Goal: Information Seeking & Learning: Learn about a topic

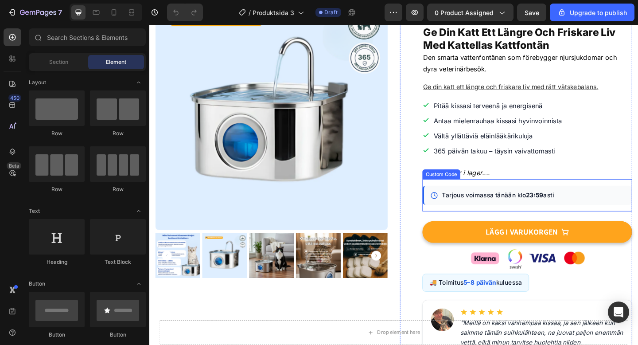
scroll to position [47, 0]
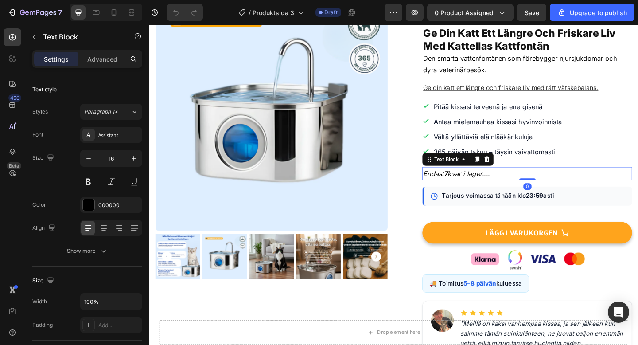
click at [484, 180] on p "Endast 7 kvar i lager...." at bounding box center [560, 186] width 226 height 13
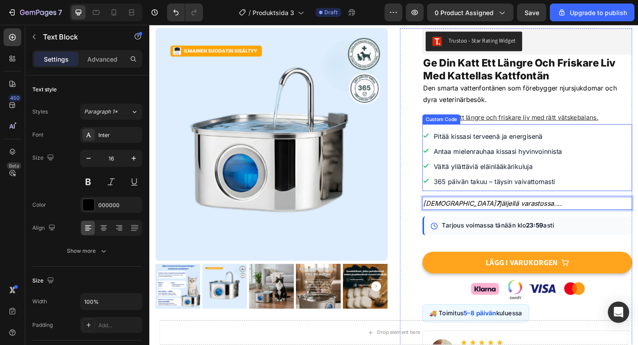
scroll to position [4, 0]
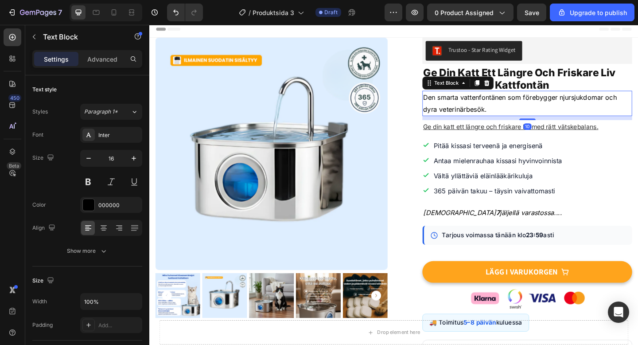
click at [516, 109] on p "Den smarta vattenfontänen som förebygger njursjukdomar och dyra veterinärbesök." at bounding box center [560, 110] width 226 height 26
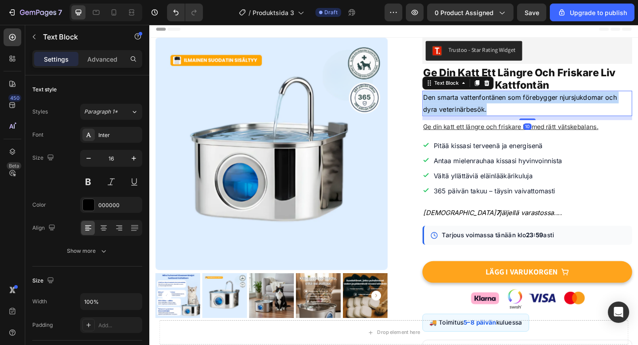
click at [516, 109] on p "Den smarta vattenfontänen som förebygger njursjukdomar och dyra veterinärbesök." at bounding box center [560, 110] width 226 height 26
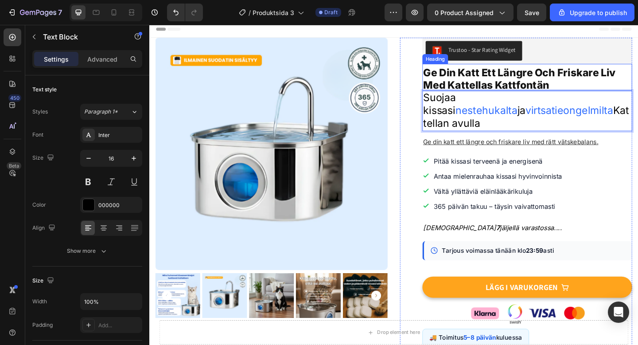
click at [528, 79] on span "Ge Din Katt Ett Längre Och Friskare Liv Med Kattellas Kattfontän" at bounding box center [551, 83] width 209 height 27
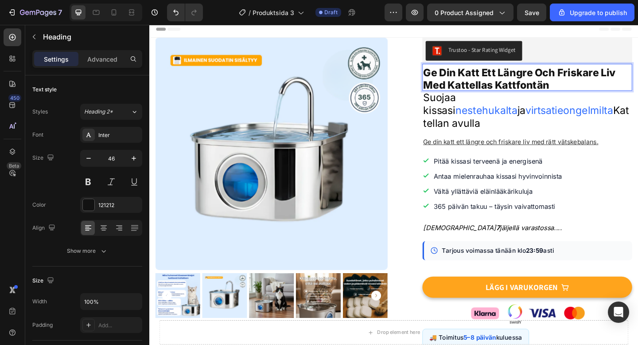
click at [528, 79] on span "Ge Din Katt Ett Längre Och Friskare Liv Med Kattellas Kattfontän" at bounding box center [551, 83] width 209 height 27
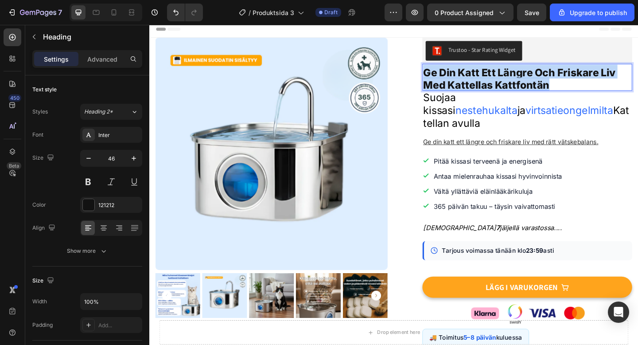
click at [528, 79] on span "Ge Din Katt Ett Längre Och Friskare Liv Med Kattellas Kattfontän" at bounding box center [551, 83] width 209 height 27
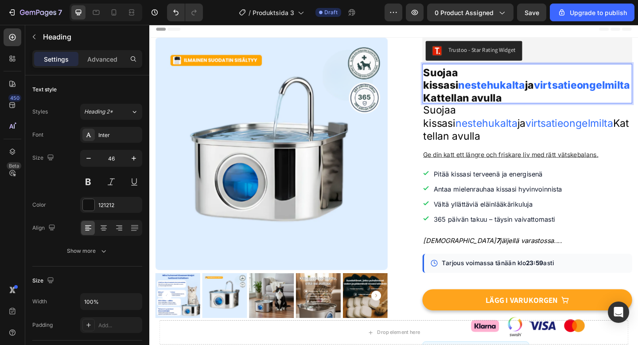
scroll to position [0, 0]
click at [558, 125] on span "virtsatieongelmilta" at bounding box center [605, 131] width 95 height 13
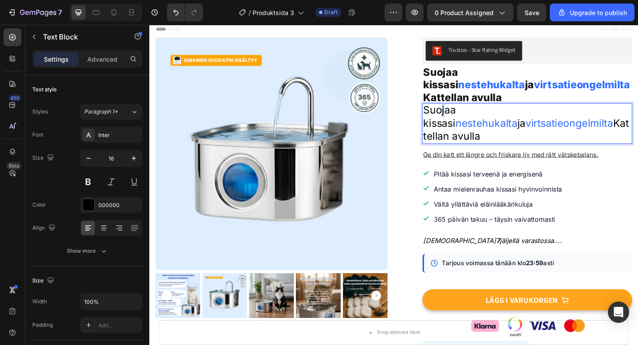
click at [468, 111] on span "Suojaa kissasi" at bounding box center [464, 124] width 35 height 27
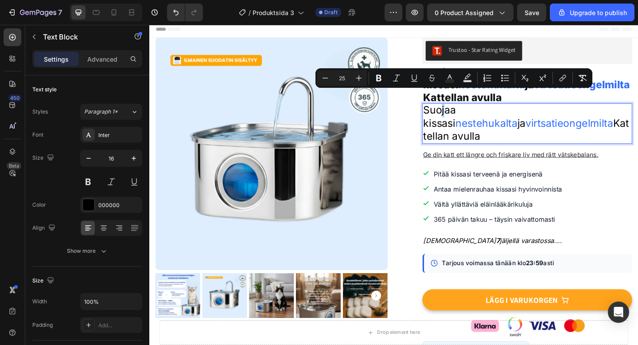
click at [468, 111] on span "Suojaa kissasi" at bounding box center [464, 124] width 35 height 27
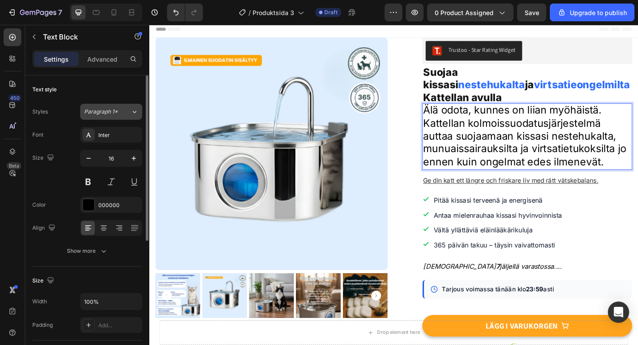
click at [123, 118] on button "Paragraph 1*" at bounding box center [111, 112] width 62 height 16
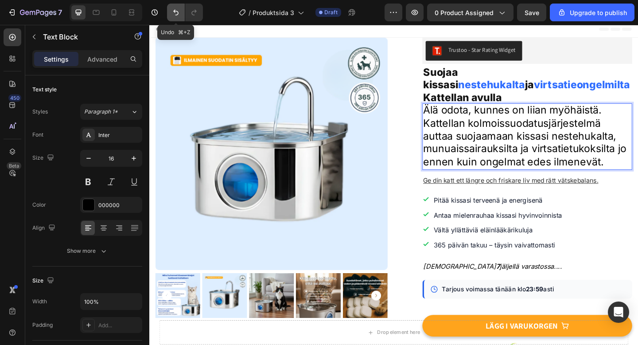
click at [172, 11] on icon "Undo/Redo" at bounding box center [176, 12] width 9 height 9
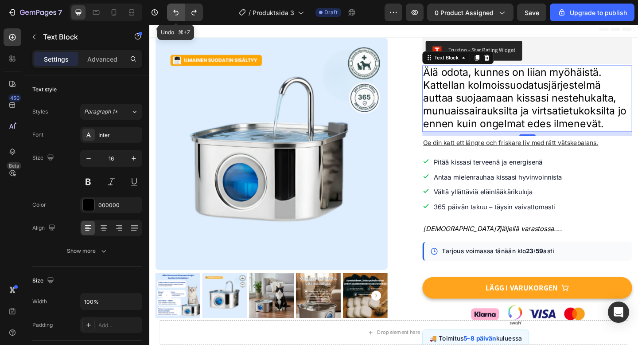
click at [172, 11] on icon "Undo/Redo" at bounding box center [176, 12] width 9 height 9
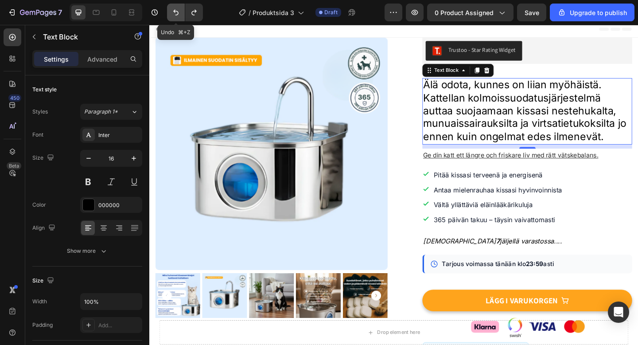
click at [172, 11] on icon "Undo/Redo" at bounding box center [176, 12] width 9 height 9
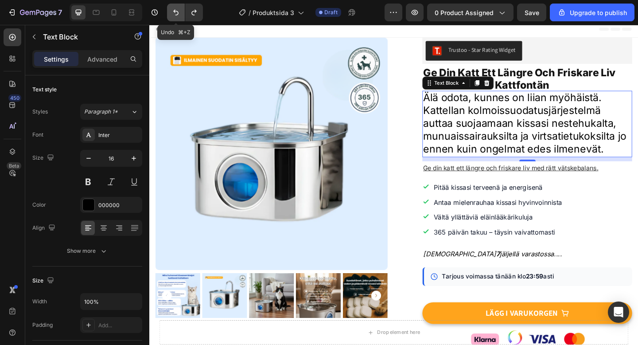
click at [172, 11] on icon "Undo/Redo" at bounding box center [176, 12] width 9 height 9
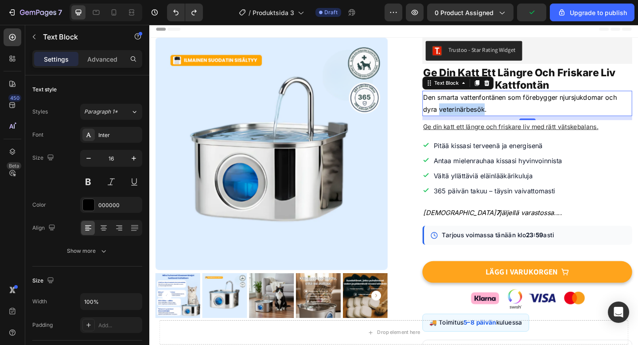
click at [494, 114] on p "Den smarta vattenfontänen som förebygger njursjukdomar och dyra veterinärbesök." at bounding box center [560, 110] width 226 height 26
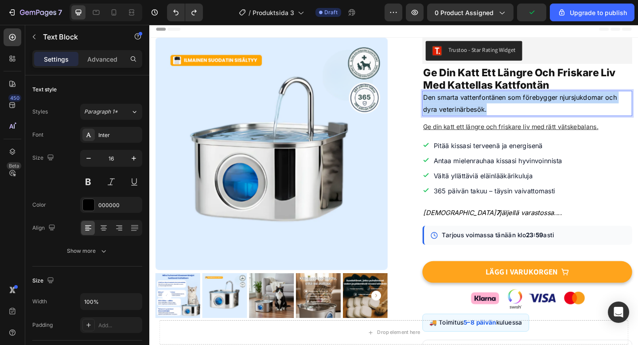
click at [494, 114] on p "Den smarta vattenfontänen som förebygger njursjukdomar och dyra veterinärbesök." at bounding box center [560, 110] width 226 height 26
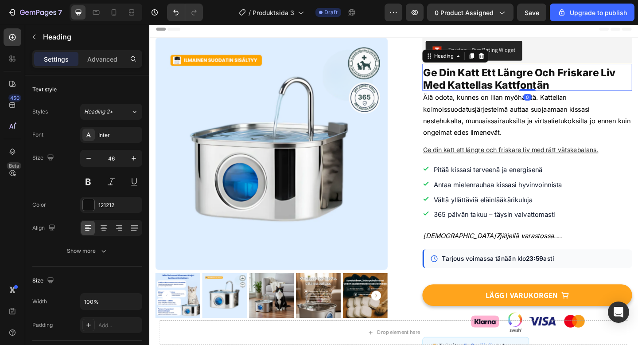
click at [534, 85] on span "Ge Din Katt Ett Längre Och Friskare Liv Med Kattellas Kattfontän" at bounding box center [551, 83] width 209 height 27
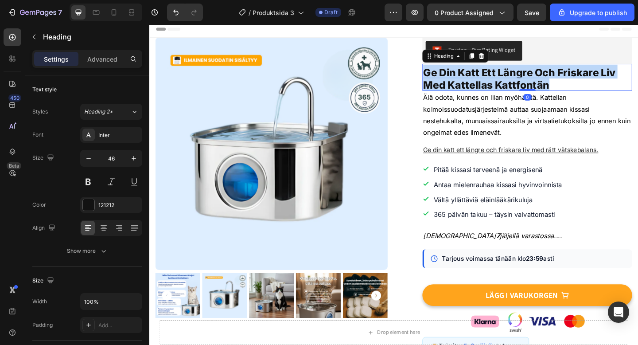
click at [534, 85] on span "Ge Din Katt Ett Längre Och Friskare Liv Med Kattellas Kattfontän" at bounding box center [551, 83] width 209 height 27
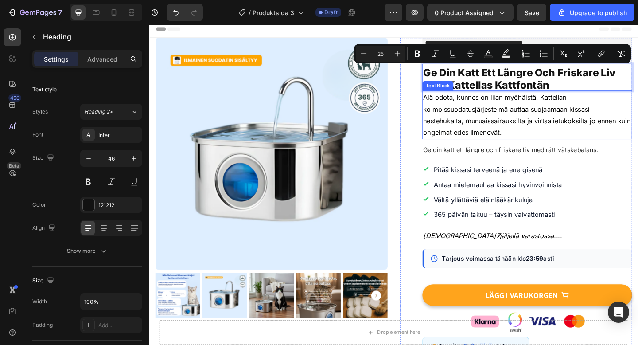
scroll to position [0, 0]
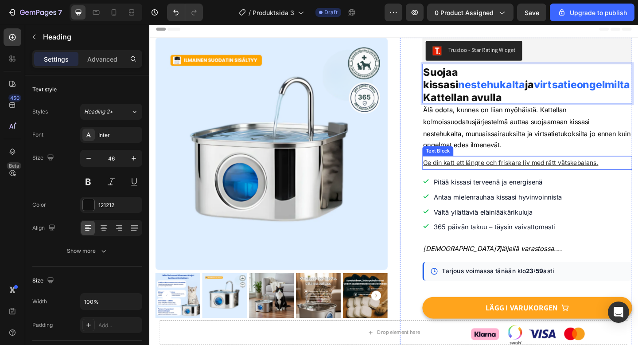
click at [538, 171] on u "Ge din katt ett längre och friskare liv med rätt vätskebalans." at bounding box center [542, 175] width 191 height 8
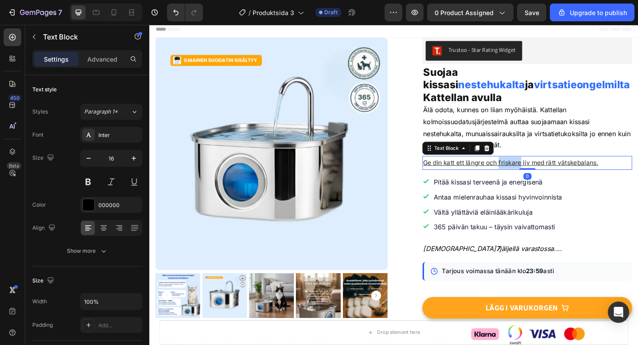
click at [538, 171] on u "Ge din katt ett längre och friskare liv med rätt vätskebalans." at bounding box center [542, 175] width 191 height 8
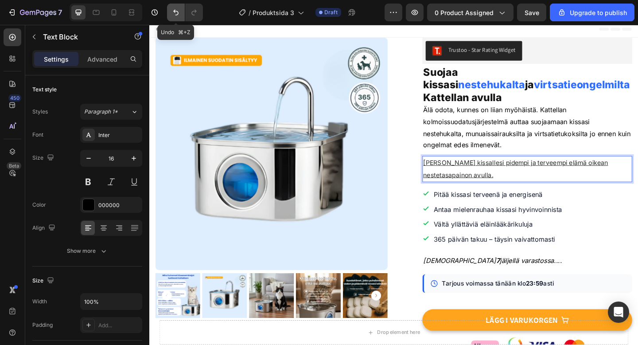
click at [173, 12] on icon "Undo/Redo" at bounding box center [176, 12] width 9 height 9
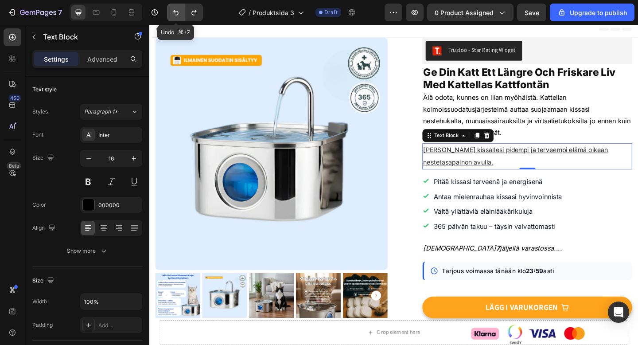
click at [173, 12] on icon "Undo/Redo" at bounding box center [176, 12] width 9 height 9
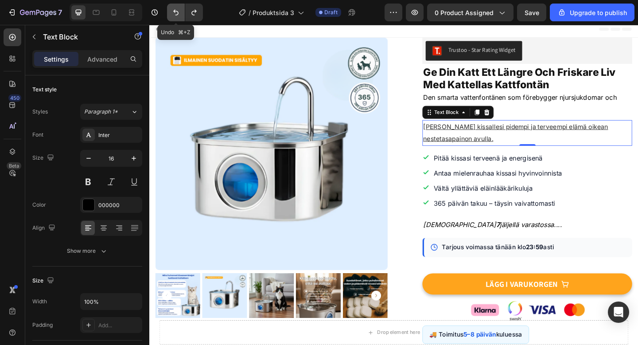
click at [173, 12] on icon "Undo/Redo" at bounding box center [176, 12] width 9 height 9
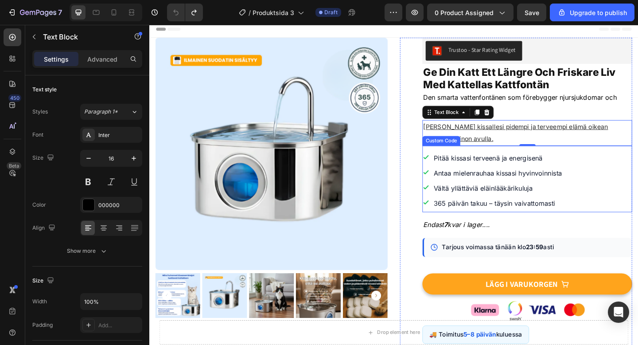
click at [598, 205] on li "Vältä yllättäviä eläinlääkärikuluja" at bounding box center [560, 202] width 228 height 13
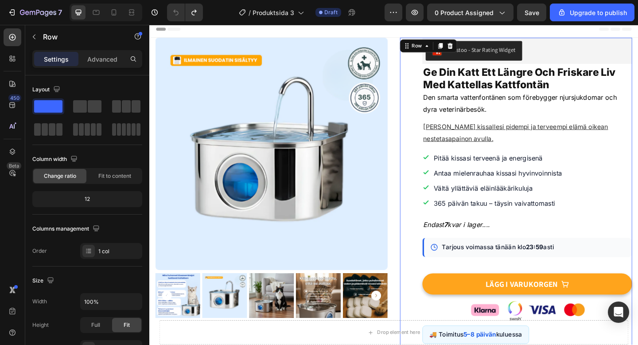
click at [426, 175] on div "(P) Images & Gallery Trustoo - Star Rating Widget Trustoo Ge Din Katt Ett Längr…" at bounding box center [548, 319] width 253 height 560
click at [191, 10] on icon "Undo/Redo" at bounding box center [194, 12] width 9 height 9
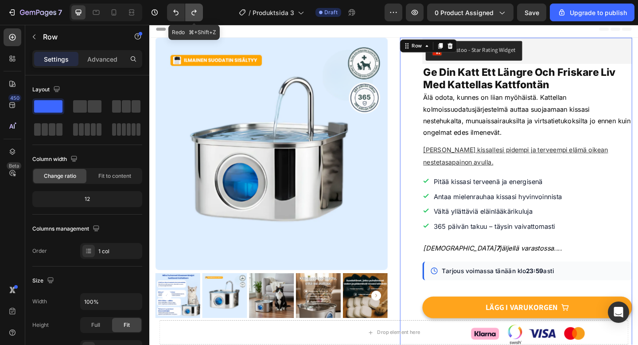
click at [191, 10] on icon "Undo/Redo" at bounding box center [194, 12] width 9 height 9
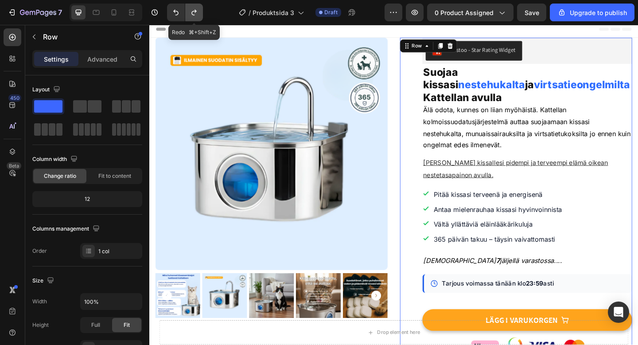
click at [191, 10] on icon "Undo/Redo" at bounding box center [194, 12] width 9 height 9
click at [172, 16] on icon "Undo/Redo" at bounding box center [176, 12] width 9 height 9
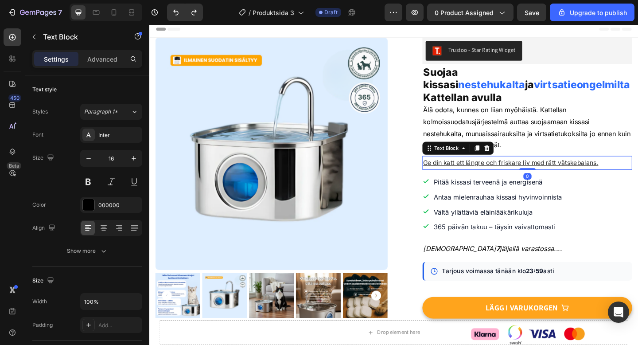
click at [504, 171] on u "Ge din katt ett längre och friskare liv med rätt vätskebalans." at bounding box center [542, 175] width 191 height 8
click at [517, 171] on u "Ge din katt ett längre och friskare liv med rätt vätskebalans." at bounding box center [542, 175] width 191 height 8
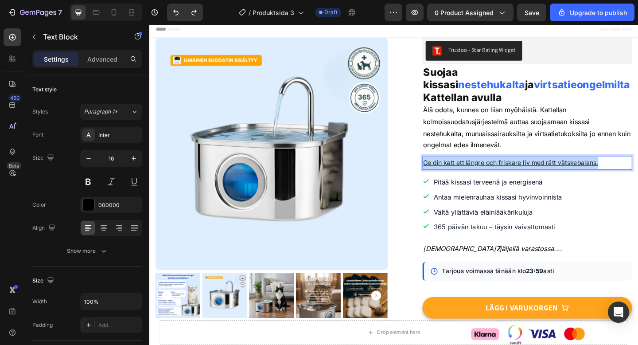
click at [517, 171] on u "Ge din katt ett längre och friskare liv med rätt vätskebalans." at bounding box center [542, 175] width 191 height 8
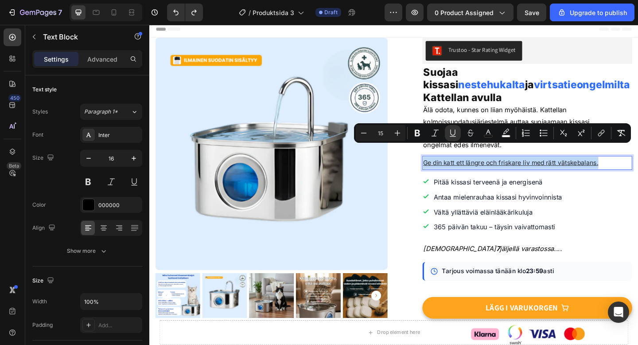
copy u "Ge din katt ett längre och friskare liv med rätt vätskebalans."
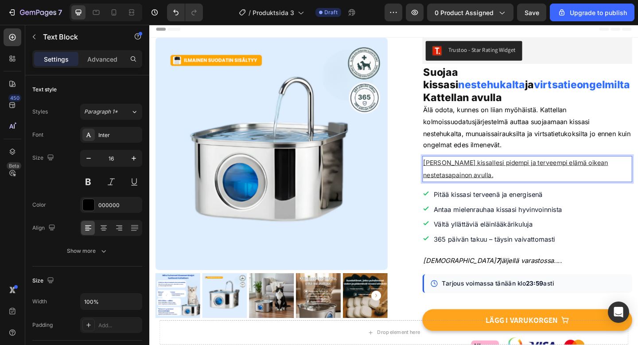
click at [575, 175] on p "[PERSON_NAME] kissallesi pidempi ja terveempi elämä oikean nestetasapainon avul…" at bounding box center [560, 181] width 226 height 27
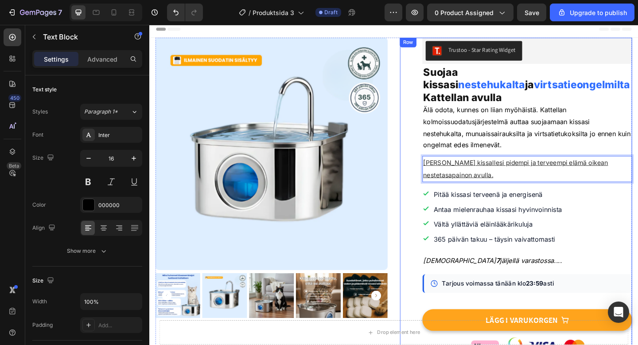
click at [443, 166] on div "(P) Images & Gallery Trustoo - Star Rating Widget Trustoo Suojaa kissasi nesteh…" at bounding box center [548, 338] width 253 height 599
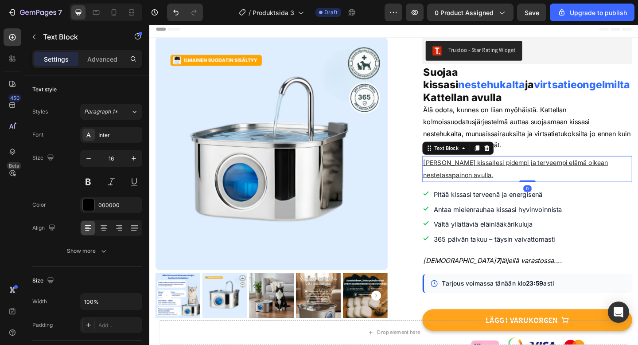
click at [458, 168] on p "[PERSON_NAME] kissallesi pidempi ja terveempi elämä oikean nestetasapainon avul…" at bounding box center [560, 181] width 226 height 27
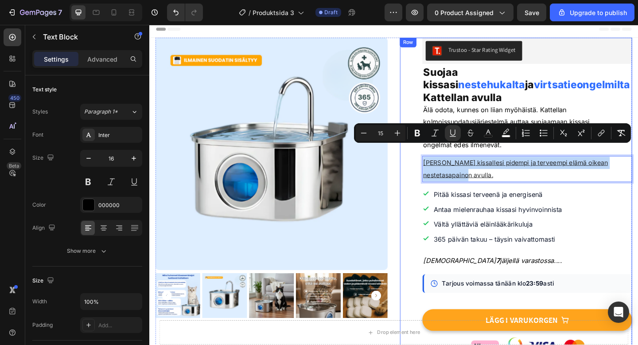
drag, startPoint x: 486, startPoint y: 174, endPoint x: 443, endPoint y: 159, distance: 45.7
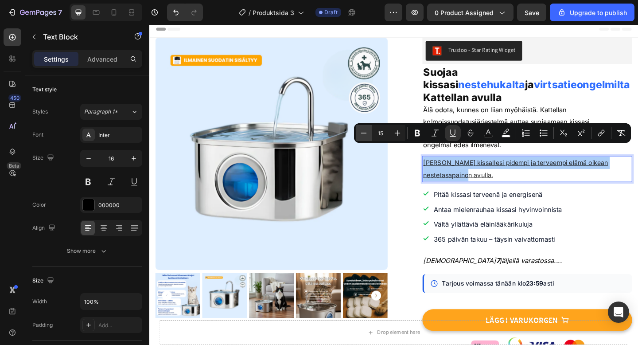
click at [365, 134] on icon "Editor contextual toolbar" at bounding box center [363, 133] width 9 height 9
type input "14"
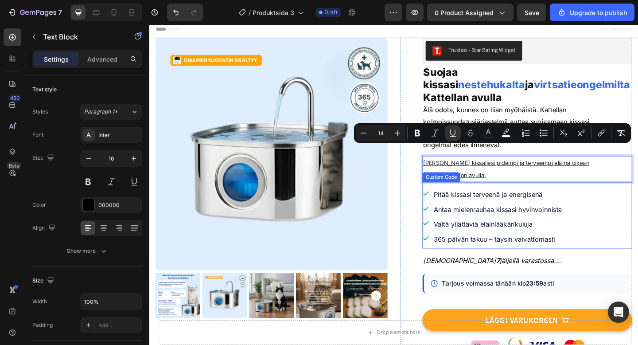
click at [583, 252] on li "365 päivän takuu – täysin vaivattomasti" at bounding box center [560, 258] width 228 height 13
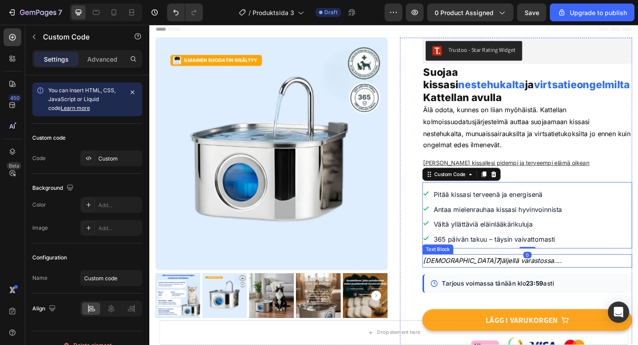
click at [632, 289] on div "Tarjous voimassa tänään klo 23:59 asti Custom Code" at bounding box center [560, 306] width 228 height 35
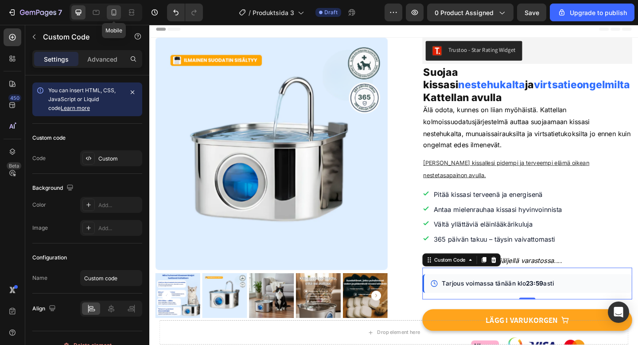
click at [113, 13] on icon at bounding box center [113, 12] width 9 height 9
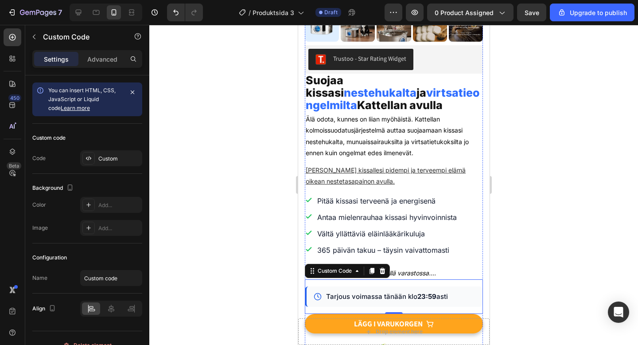
scroll to position [212, 0]
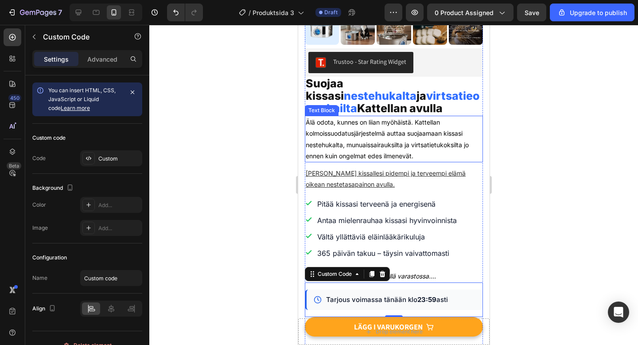
click at [371, 135] on p "Älä odota, kunnes on liian myöhäistä. Kattellan kolmoissuodatusjärjestelmä autt…" at bounding box center [393, 139] width 176 height 45
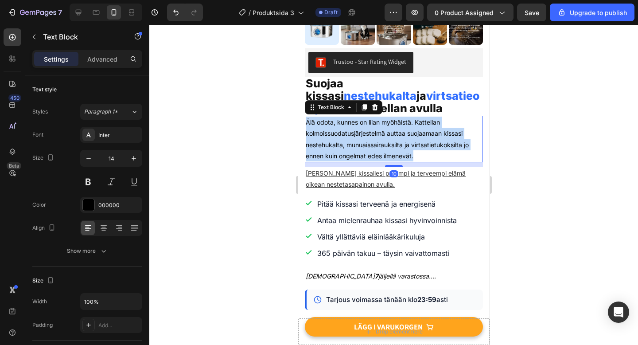
click at [371, 135] on p "Älä odota, kunnes on liian myöhäistä. Kattellan kolmoissuodatusjärjestelmä autt…" at bounding box center [393, 139] width 176 height 45
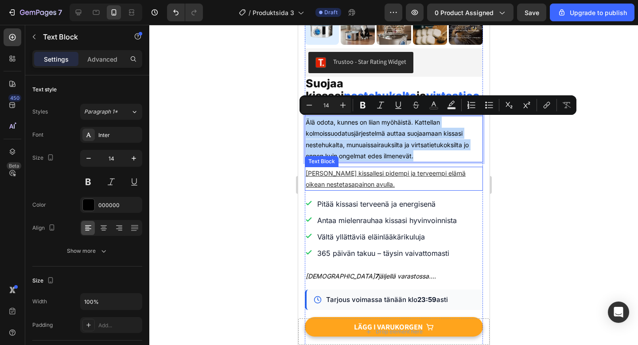
click at [354, 181] on u "[PERSON_NAME] kissallesi pidempi ja terveempi elämä oikean nestetasapainon avul…" at bounding box center [385, 178] width 160 height 19
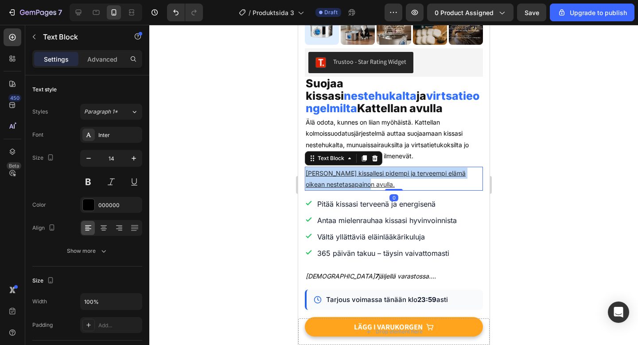
click at [354, 181] on u "[PERSON_NAME] kissallesi pidempi ja terveempi elämä oikean nestetasapainon avul…" at bounding box center [385, 178] width 160 height 19
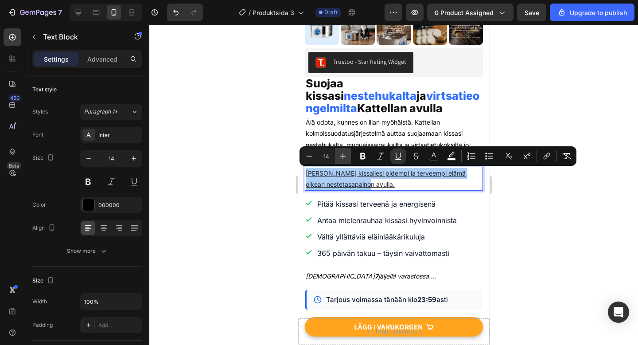
click at [339, 161] on button "Plus" at bounding box center [343, 156] width 16 height 16
type input "15"
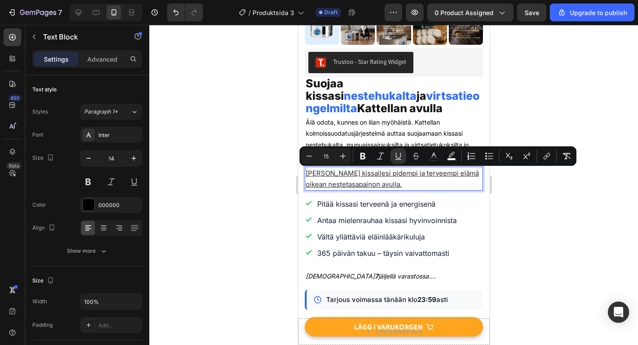
click at [545, 247] on div at bounding box center [393, 185] width 489 height 320
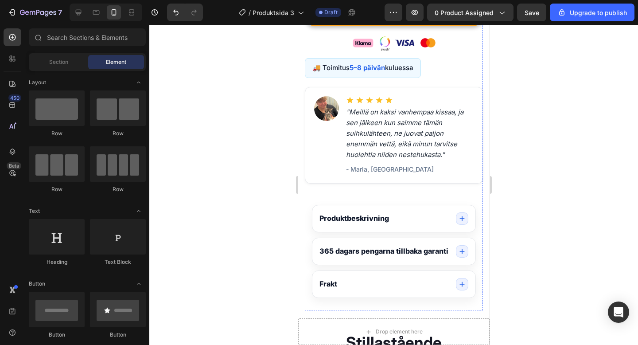
scroll to position [523, 0]
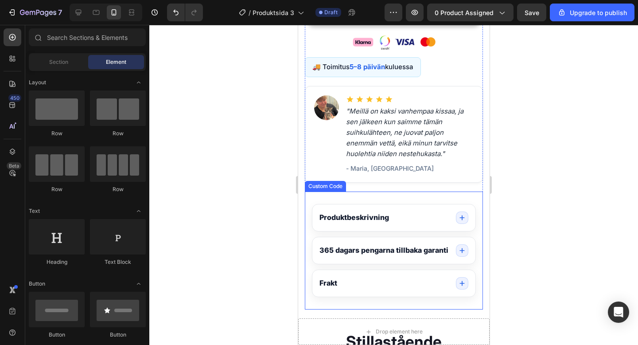
click at [427, 224] on summary "Produktbeskrivning" at bounding box center [393, 217] width 163 height 27
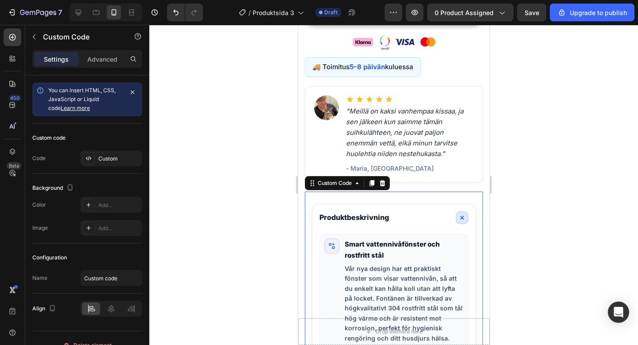
click at [358, 218] on h3 "Produktbeskrivning" at bounding box center [354, 217] width 70 height 9
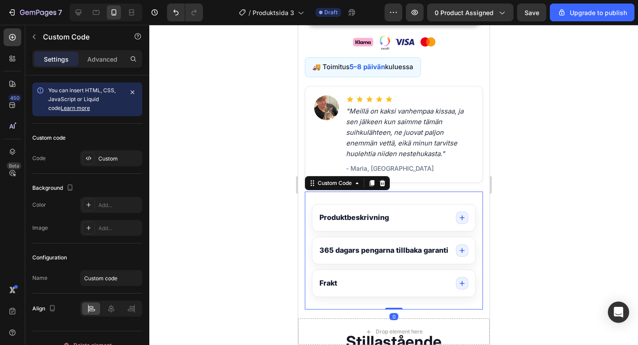
click at [358, 218] on h3 "Produktbeskrivning" at bounding box center [354, 217] width 70 height 9
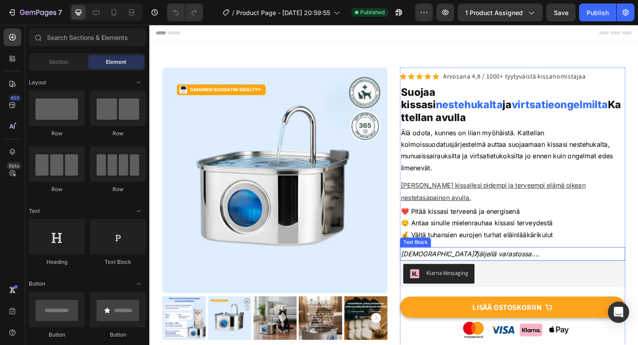
click at [501, 269] on icon "Vain 7 jäljellä varastossa...." at bounding box center [498, 273] width 151 height 9
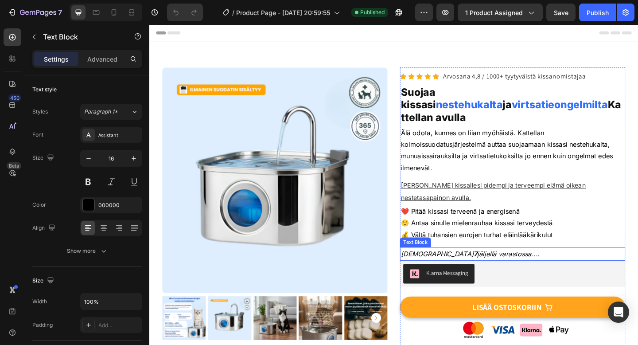
click at [501, 269] on icon "Vain 7 jäljellä varastossa...." at bounding box center [498, 273] width 151 height 9
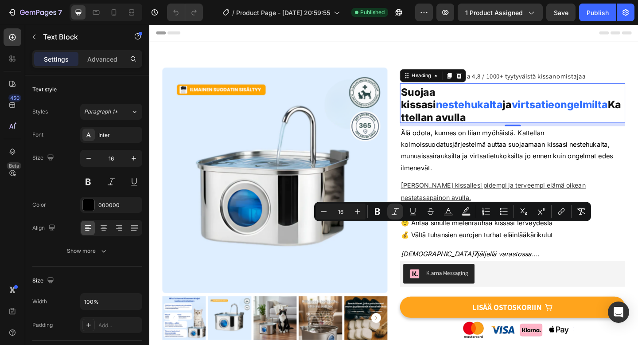
click at [543, 107] on span "virtsatieongelmilta" at bounding box center [595, 111] width 105 height 13
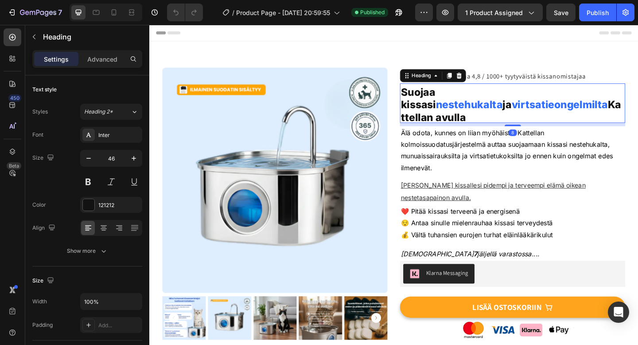
click at [543, 107] on span "virtsatieongelmilta" at bounding box center [595, 111] width 105 height 13
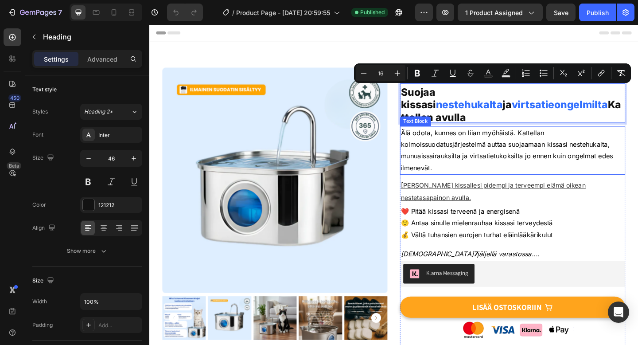
click at [475, 139] on p "Älä odota, kunnes on liian myöhäistä. Kattellan kolmoissuodatusjärjestelmä autt…" at bounding box center [544, 161] width 243 height 51
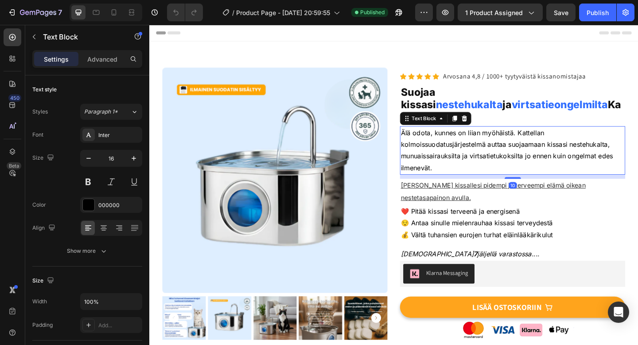
click at [475, 139] on p "Älä odota, kunnes on liian myöhäistä. Kattellan kolmoissuodatusjärjestelmä autt…" at bounding box center [544, 161] width 243 height 51
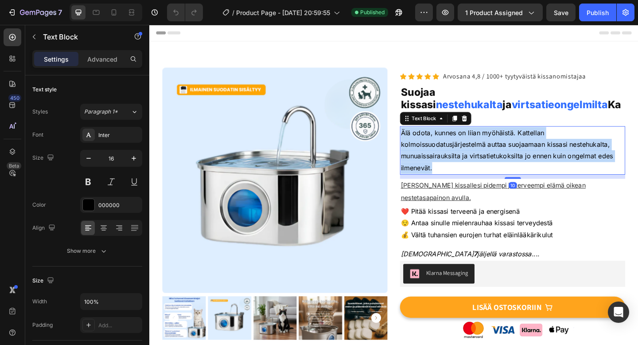
click at [475, 139] on p "Älä odota, kunnes on liian myöhäistä. Kattellan kolmoissuodatusjärjestelmä autt…" at bounding box center [544, 161] width 243 height 51
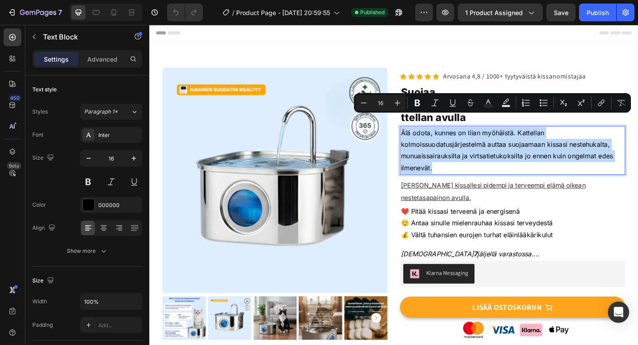
click at [498, 156] on p "Älä odota, kunnes on liian myöhäistä. Kattellan kolmoissuodatusjärjestelmä autt…" at bounding box center [544, 161] width 243 height 51
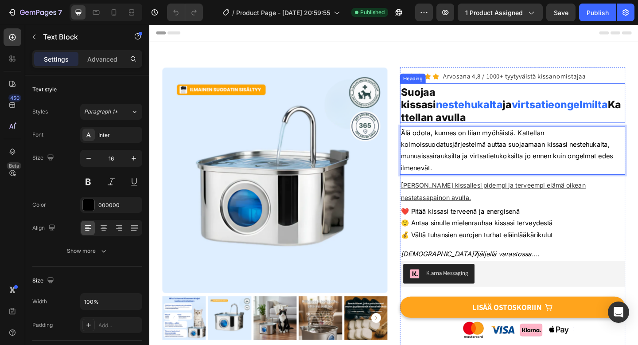
click at [543, 109] on span "virtsatieongelmilta" at bounding box center [595, 111] width 105 height 13
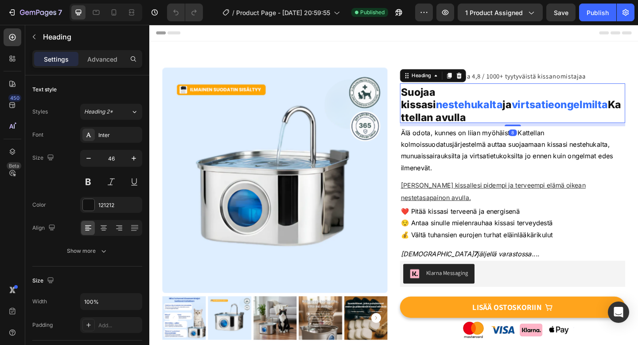
click at [543, 109] on span "virtsatieongelmilta" at bounding box center [595, 111] width 105 height 13
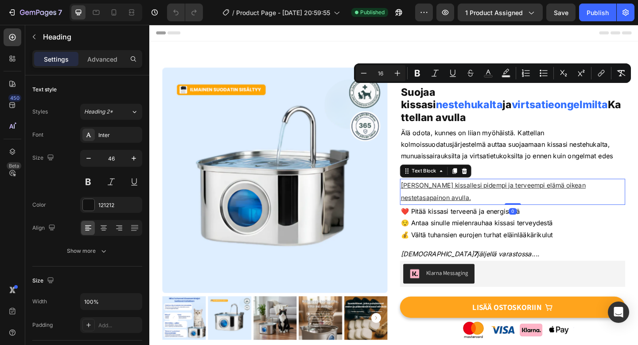
click at [460, 195] on u "[PERSON_NAME] kissallesi pidempi ja terveempi elämä oikean nestetasapainon avul…" at bounding box center [523, 206] width 201 height 22
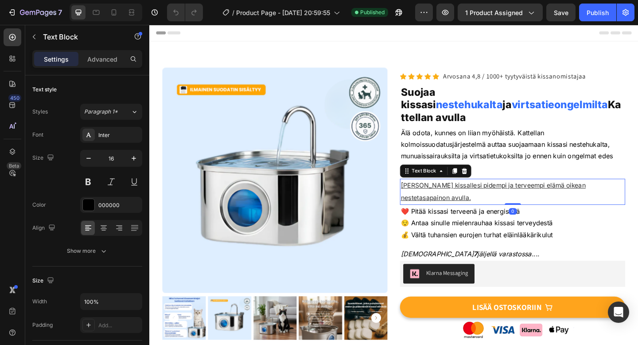
click at [460, 195] on u "[PERSON_NAME] kissallesi pidempi ja terveempi elämä oikean nestetasapainon avul…" at bounding box center [523, 206] width 201 height 22
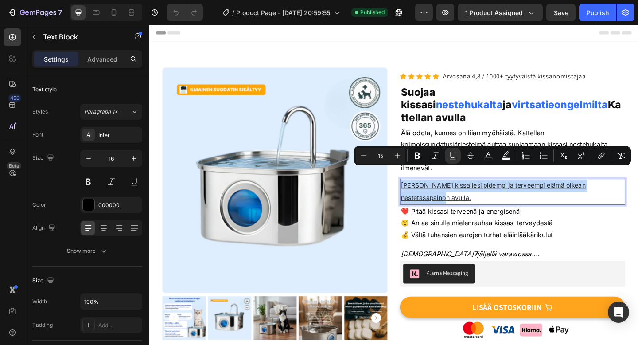
click at [511, 195] on u "[PERSON_NAME] kissallesi pidempi ja terveempi elämä oikean nestetasapainon avul…" at bounding box center [523, 206] width 201 height 22
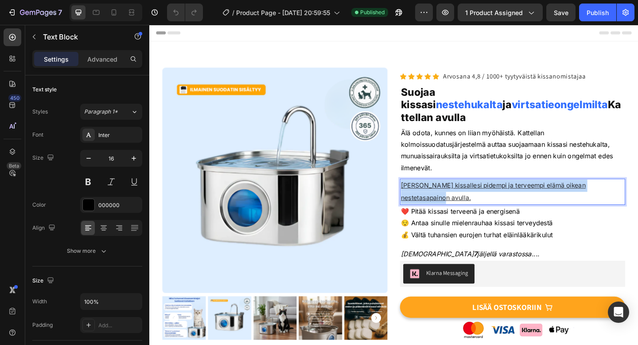
click at [511, 195] on u "[PERSON_NAME] kissallesi pidempi ja terveempi elämä oikean nestetasapainon avul…" at bounding box center [523, 206] width 201 height 22
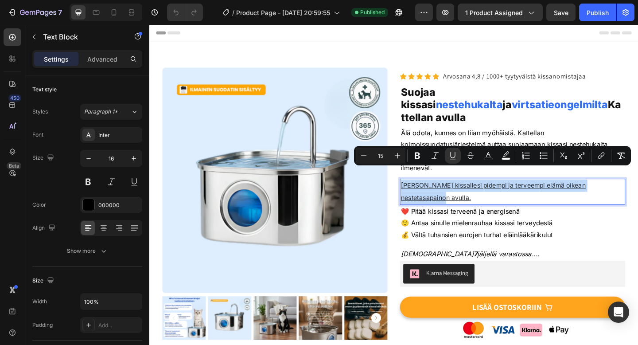
copy u "[PERSON_NAME] kissallesi pidempi ja terveempi elämä oikean nestetasapainon avul…"
click at [523, 195] on u "[PERSON_NAME] kissallesi pidempi ja terveempi elämä oikean nestetasapainon avul…" at bounding box center [523, 206] width 201 height 22
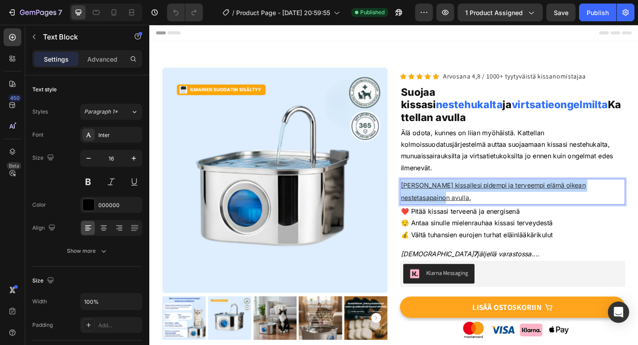
click at [523, 195] on u "[PERSON_NAME] kissallesi pidempi ja terveempi elämä oikean nestetasapainon avul…" at bounding box center [523, 206] width 201 height 22
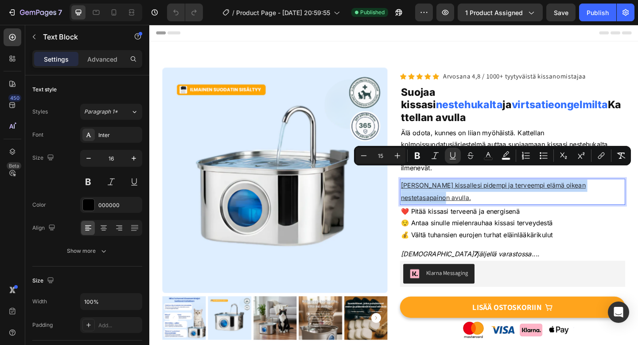
copy u "[PERSON_NAME] kissallesi pidempi ja terveempi elämä oikean nestetasapainon avul…"
